Goal: Transaction & Acquisition: Purchase product/service

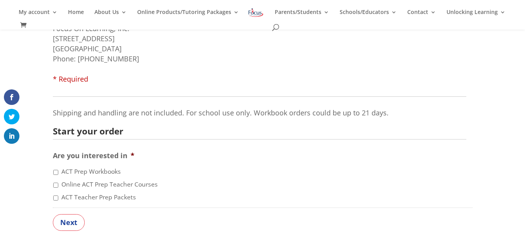
scroll to position [187, 0]
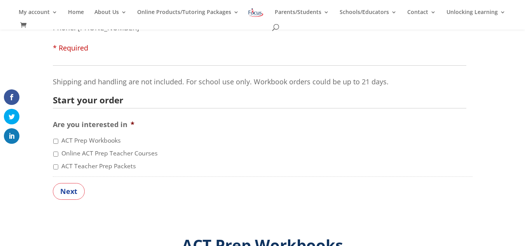
click at [96, 154] on label "Online ACT Prep Teacher Courses" at bounding box center [109, 153] width 96 height 9
click at [58, 154] on input "Online ACT Prep Teacher Courses" at bounding box center [55, 154] width 5 height 5
checkbox input "true"
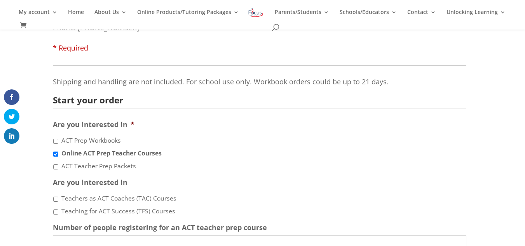
click at [98, 138] on label "ACT Prep Workbooks" at bounding box center [90, 140] width 59 height 9
click at [58, 139] on input "ACT Prep Workbooks" at bounding box center [55, 141] width 5 height 5
checkbox input "true"
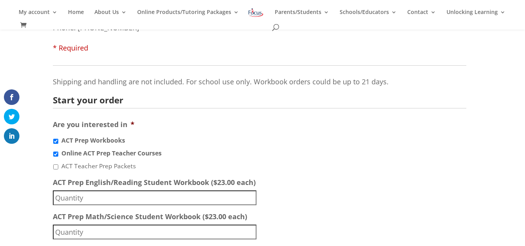
click at [136, 194] on input "ACT Prep English/Reading Student Workbook ($23.00 each)" at bounding box center [155, 197] width 204 height 15
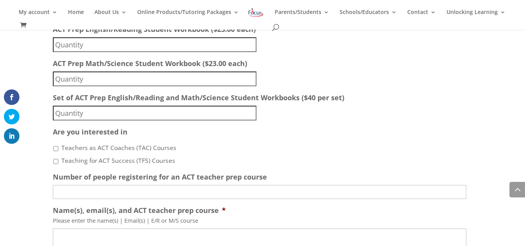
scroll to position [342, 0]
